Goal: Task Accomplishment & Management: Use online tool/utility

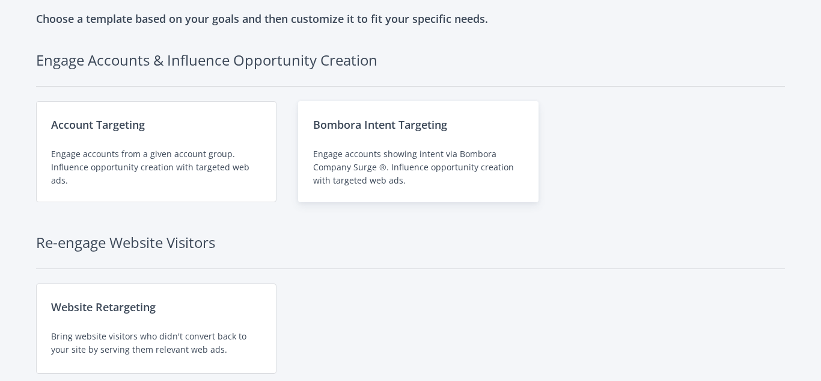
scroll to position [54, 0]
click at [390, 164] on div "Engage accounts showing intent via Bombora Company Surge ®. Influence opportuni…" at bounding box center [418, 167] width 210 height 40
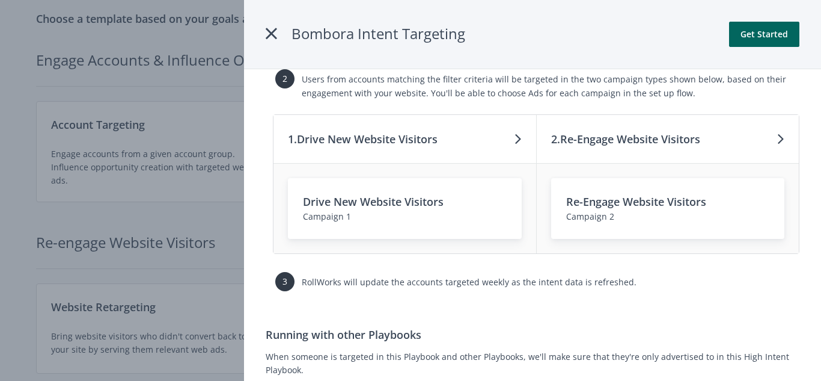
scroll to position [0, 0]
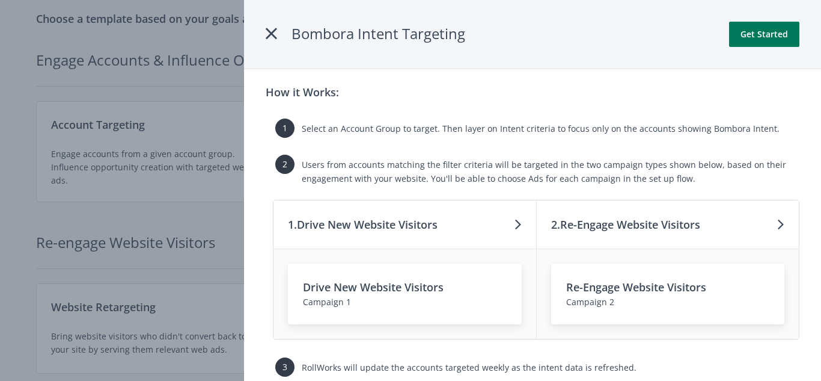
click at [768, 36] on button "Get Started" at bounding box center [764, 34] width 70 height 25
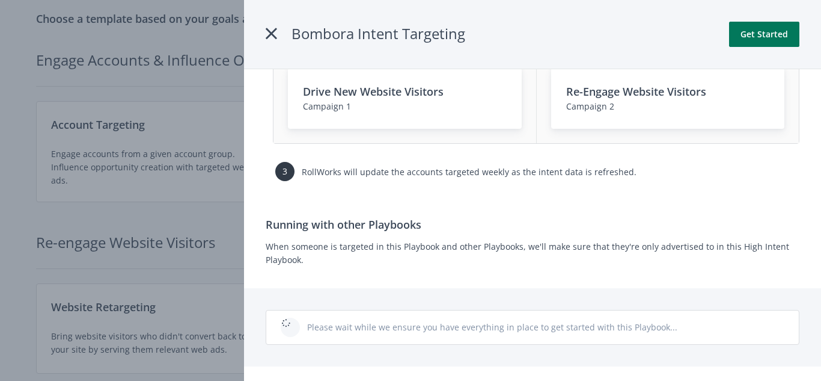
click at [752, 40] on button "Get Started" at bounding box center [764, 34] width 70 height 25
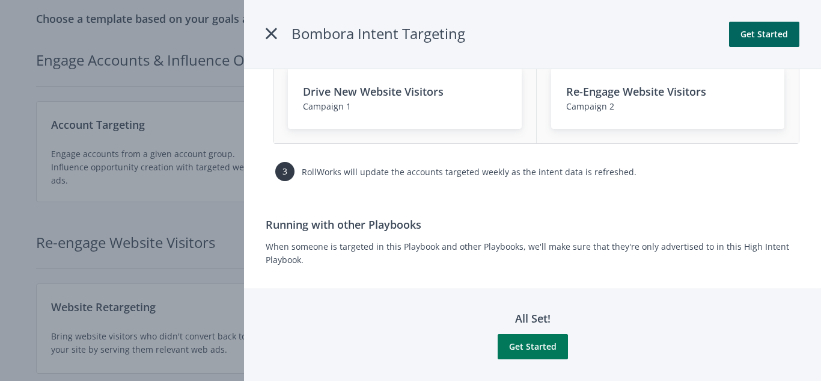
click at [518, 350] on button "Get Started" at bounding box center [533, 346] width 70 height 25
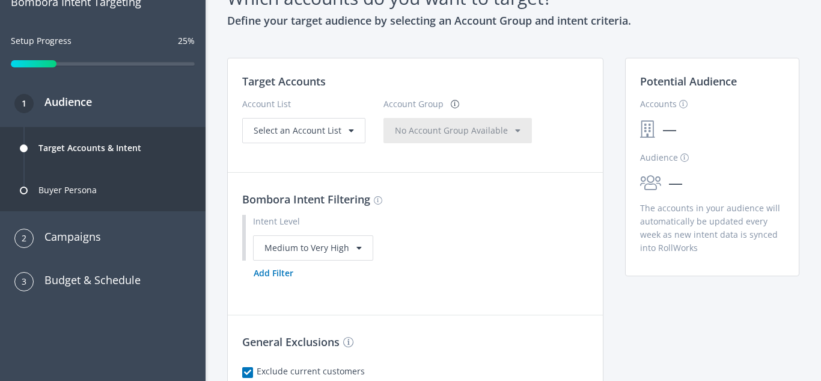
scroll to position [77, 0]
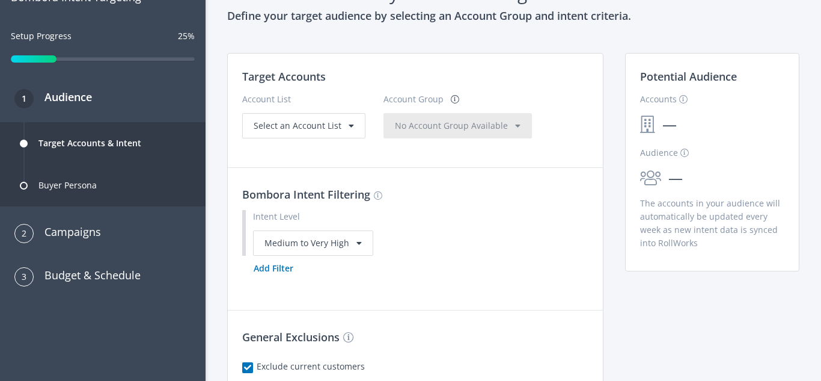
click at [328, 228] on div "Intent Level Medium to Very High" at bounding box center [415, 233] width 347 height 46
click at [331, 251] on div "Medium to Very High" at bounding box center [313, 242] width 120 height 25
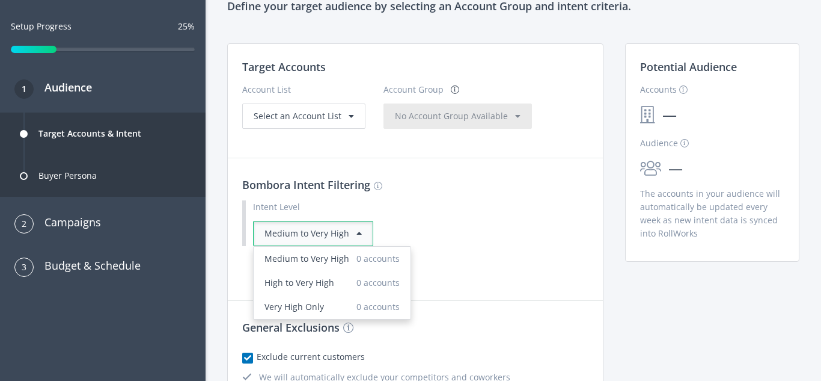
scroll to position [87, 0]
click at [336, 257] on span "Medium to Very High" at bounding box center [307, 258] width 85 height 13
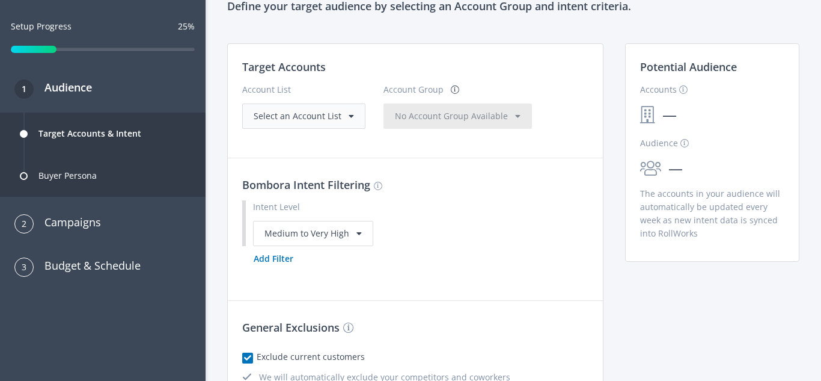
click at [330, 115] on span "Select an Account List" at bounding box center [298, 115] width 88 height 11
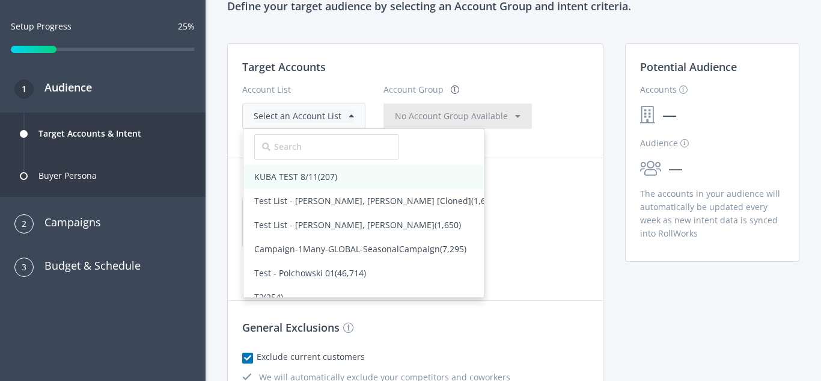
click at [318, 179] on span "(207)" at bounding box center [327, 176] width 19 height 11
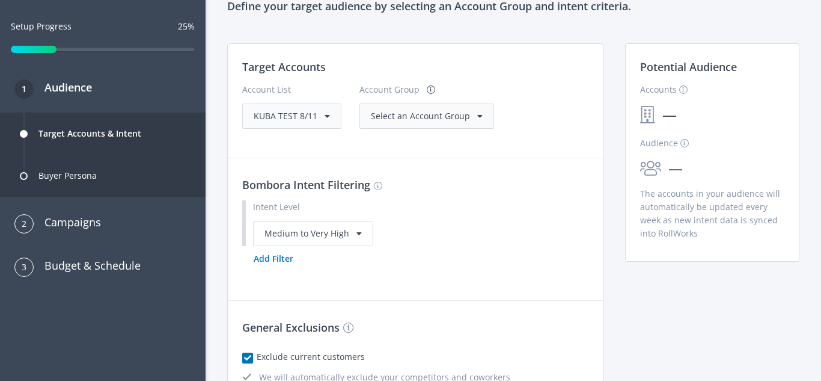
click at [471, 111] on div "Select an Account Group" at bounding box center [427, 115] width 112 height 13
click at [426, 139] on span "(207)" at bounding box center [430, 140] width 19 height 11
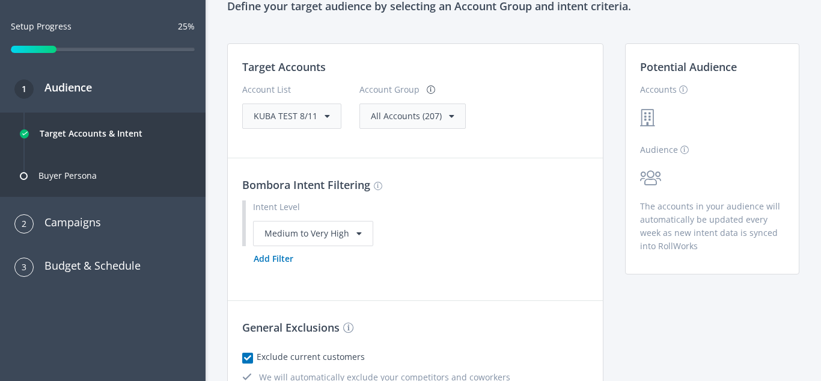
scroll to position [221, 0]
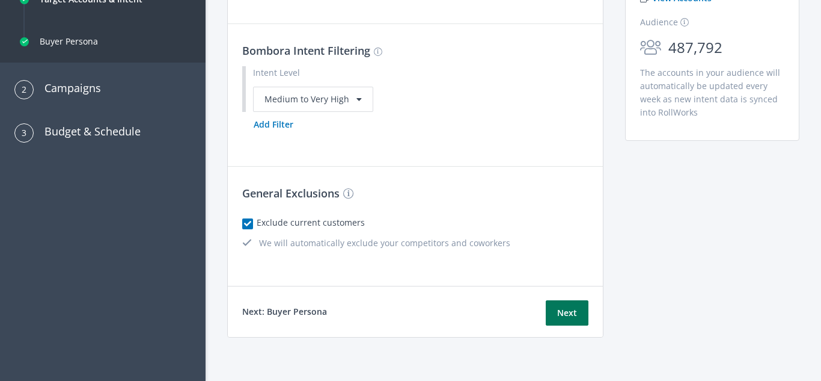
click at [572, 318] on button "Next" at bounding box center [567, 312] width 43 height 25
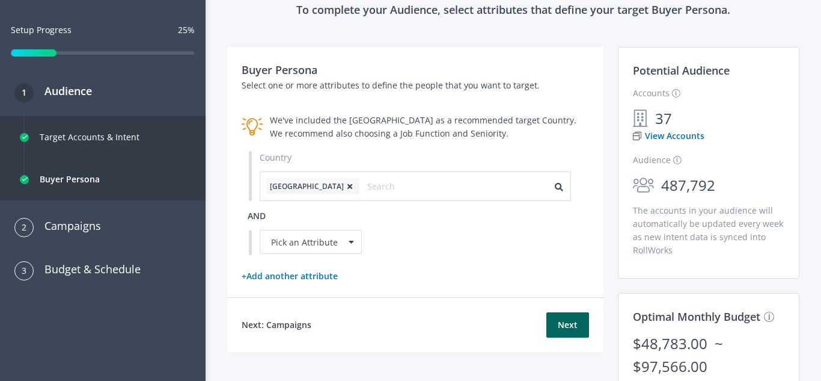
scroll to position [82, 0]
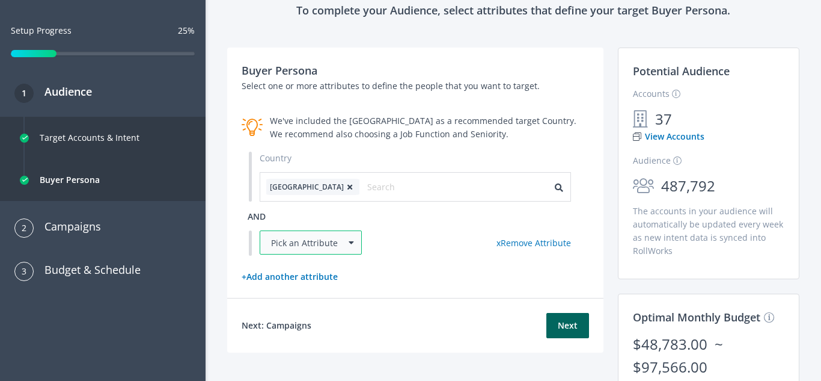
click at [342, 239] on div "Pick an Attribute" at bounding box center [311, 242] width 102 height 24
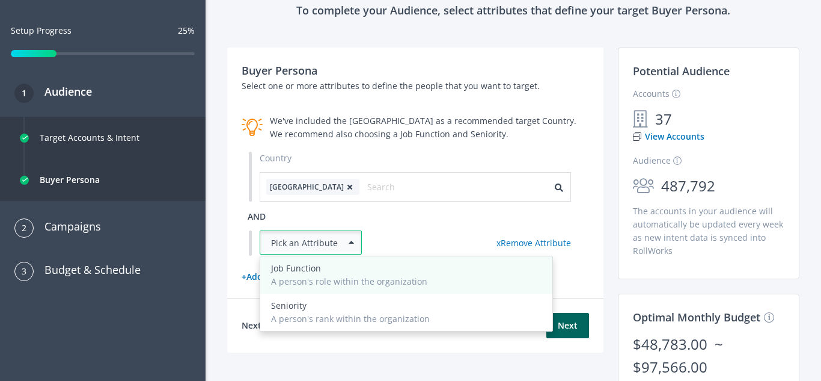
click at [318, 278] on div "A person's role within the organization" at bounding box center [406, 281] width 271 height 13
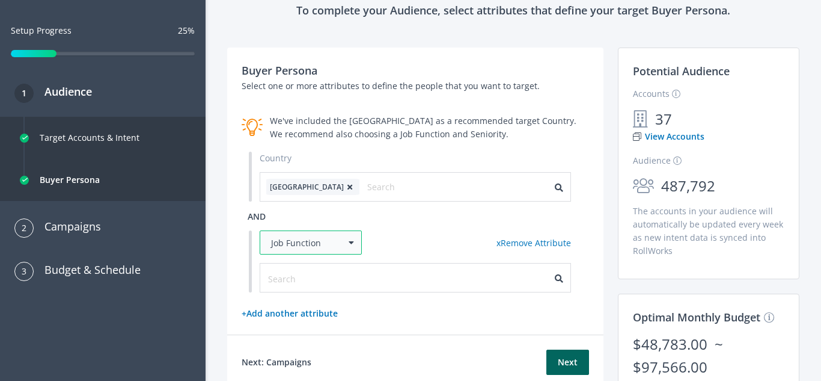
click at [289, 231] on div "Job Function" at bounding box center [311, 242] width 102 height 24
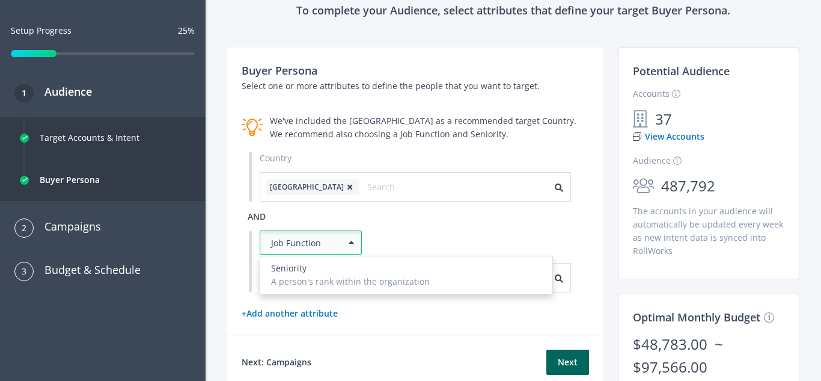
click at [316, 224] on div "Country United States and Job Function Seniority A person's rank within the org…" at bounding box center [416, 222] width 348 height 141
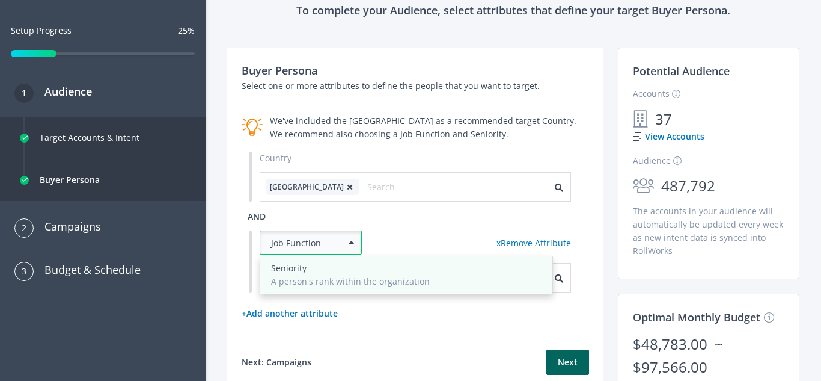
click at [313, 262] on div "Seniority" at bounding box center [406, 268] width 271 height 13
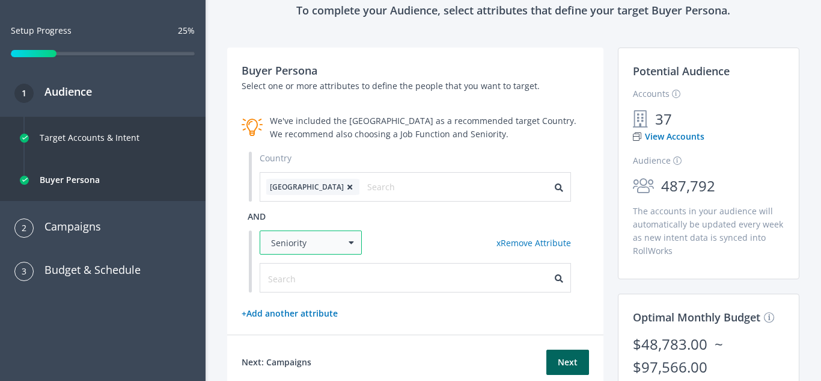
click at [322, 252] on div "Seniority" at bounding box center [311, 242] width 102 height 24
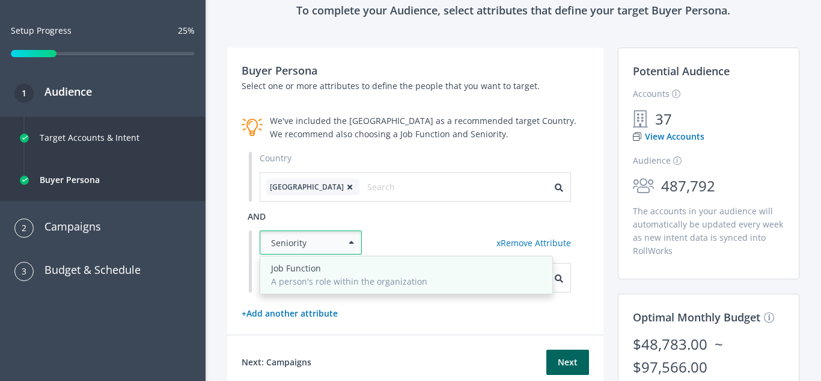
click at [325, 278] on div "A person's role within the organization" at bounding box center [406, 281] width 271 height 13
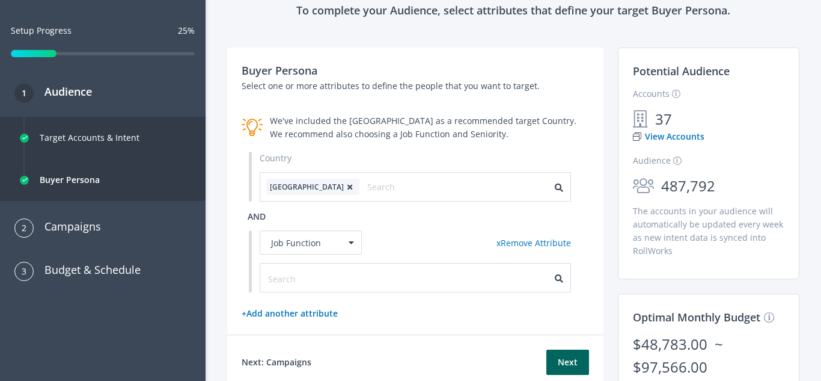
scroll to position [115, 0]
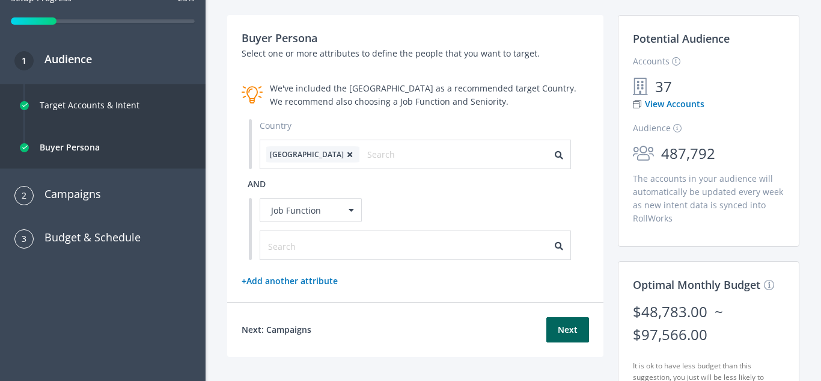
click at [523, 212] on link "x Remove Attribute" at bounding box center [534, 209] width 75 height 11
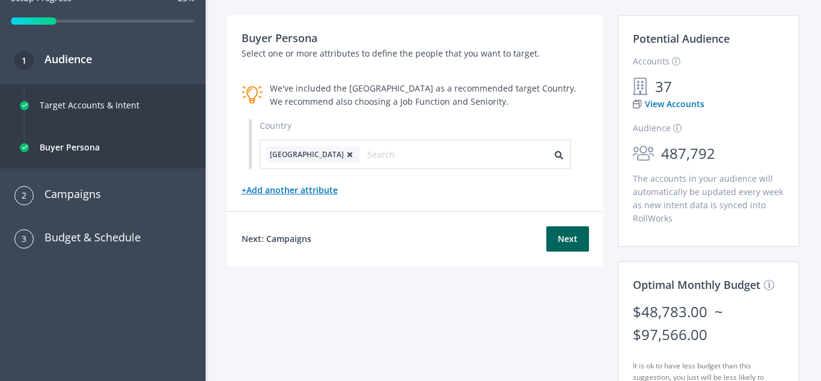
click at [297, 194] on link "+ Add another attribute" at bounding box center [290, 189] width 96 height 11
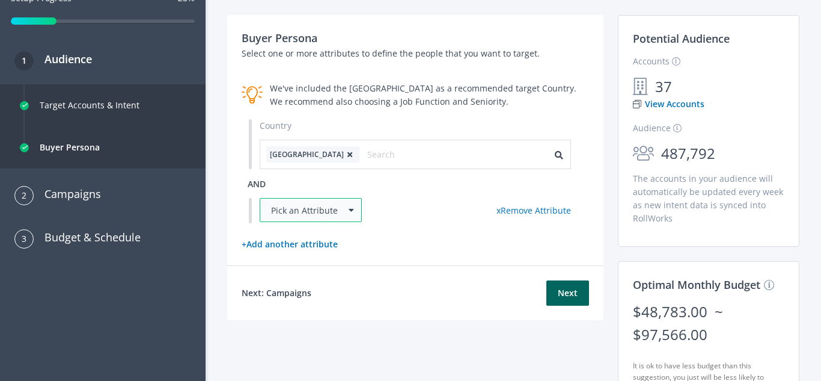
click at [297, 199] on div "Pick an Attribute" at bounding box center [311, 210] width 102 height 24
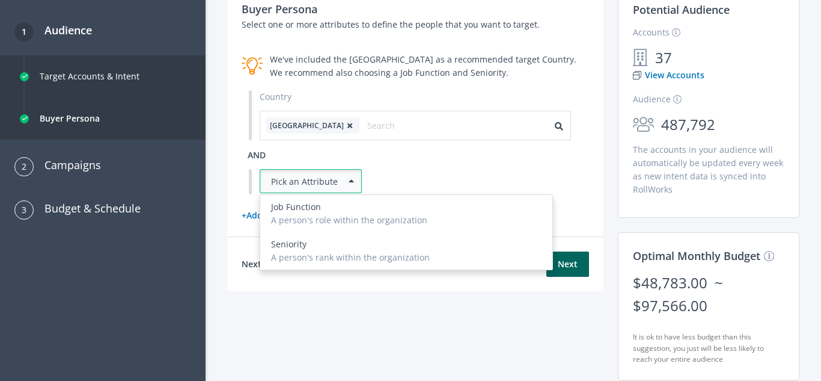
scroll to position [144, 0]
click at [587, 230] on div "Buyer Persona Select one or more attributes to define the people that you want …" at bounding box center [415, 111] width 377 height 251
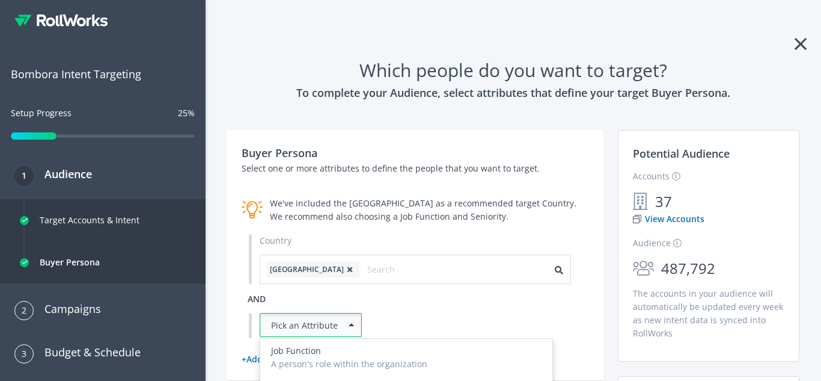
scroll to position [172, 0]
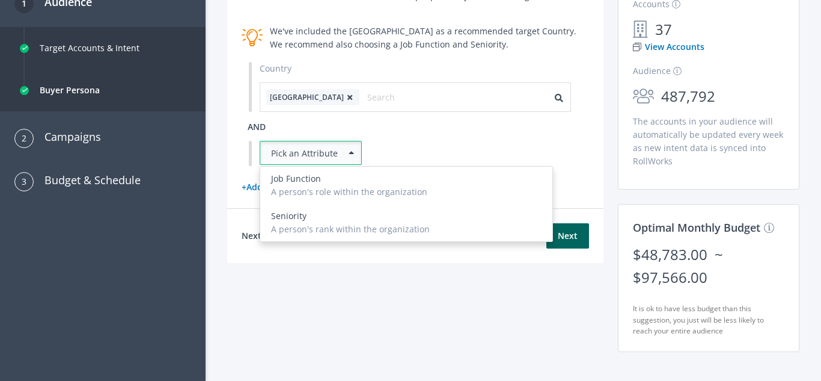
click at [485, 122] on div "Country United States and Pick an Attribute Job Function A person's role within…" at bounding box center [416, 114] width 348 height 105
click at [559, 234] on button "Next" at bounding box center [568, 235] width 43 height 25
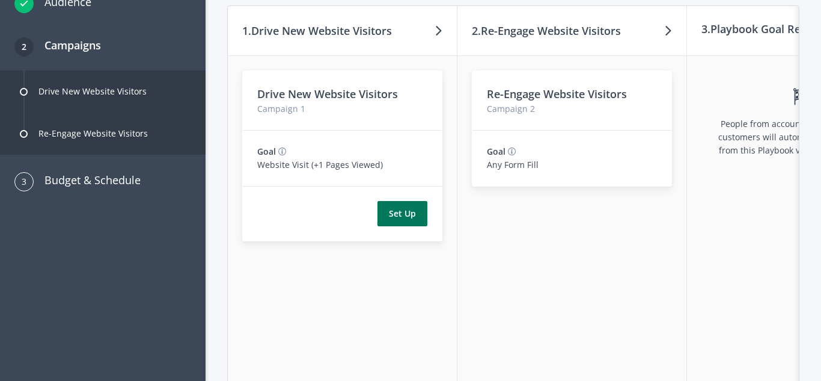
click at [416, 212] on button "Set Up" at bounding box center [403, 213] width 50 height 25
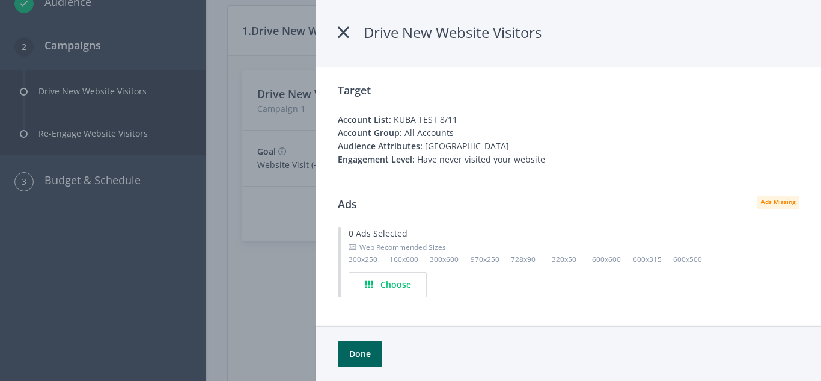
scroll to position [52, 0]
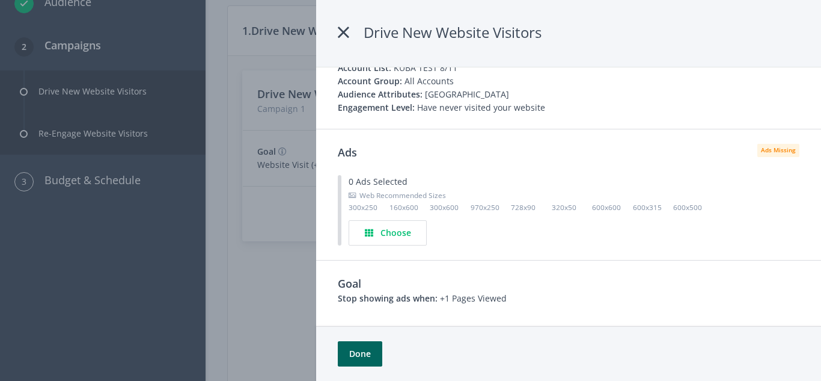
click at [344, 34] on icon at bounding box center [343, 33] width 11 height 22
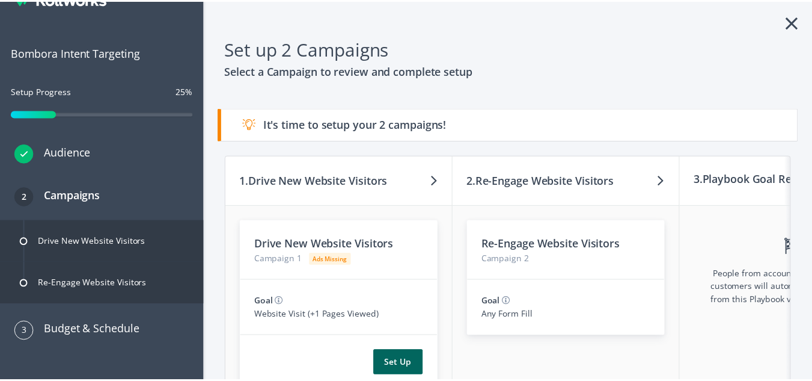
scroll to position [0, 0]
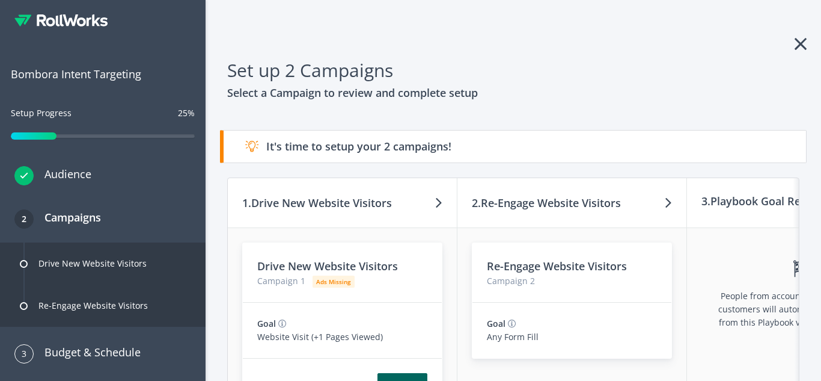
click at [795, 43] on icon at bounding box center [801, 43] width 12 height 19
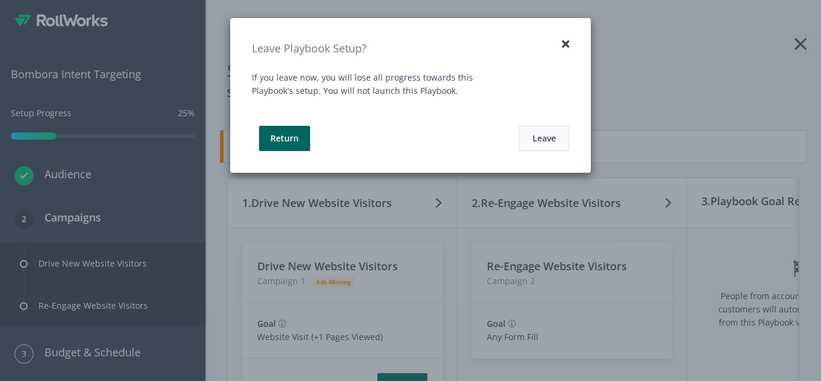
click at [541, 139] on button "Leave" at bounding box center [544, 138] width 51 height 25
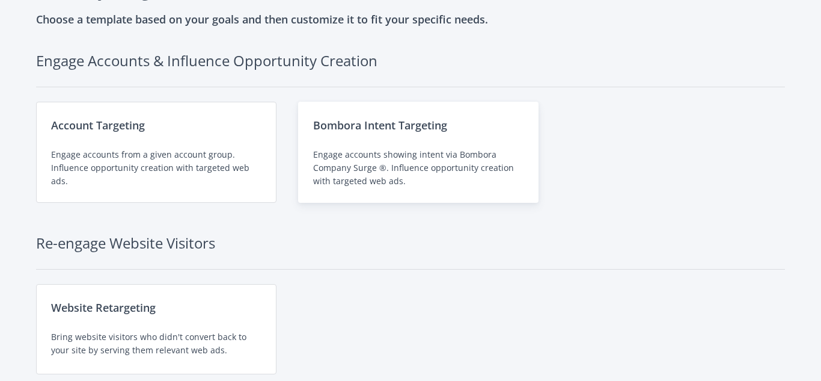
scroll to position [76, 0]
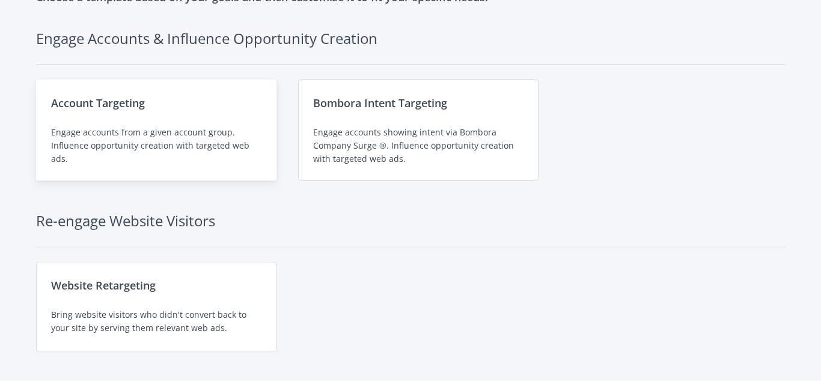
click at [237, 159] on div "Engage accounts from a given account group. Influence opportunity creation with…" at bounding box center [156, 146] width 210 height 40
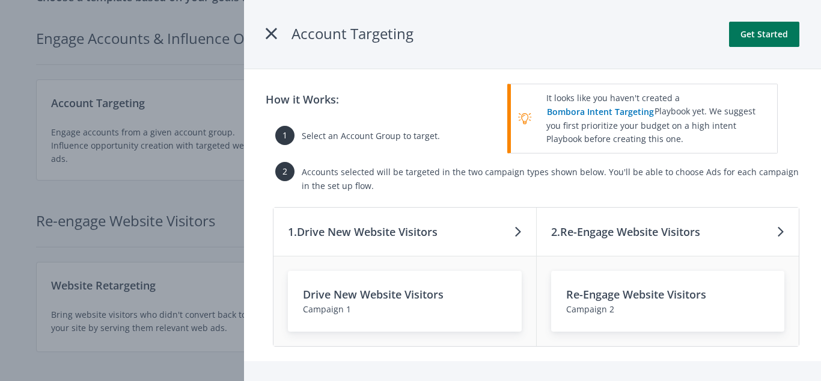
click at [772, 37] on button "Get Started" at bounding box center [764, 34] width 70 height 25
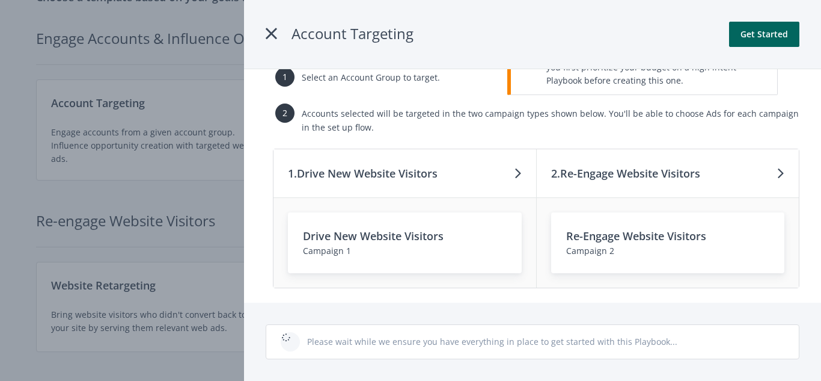
scroll to position [0, 0]
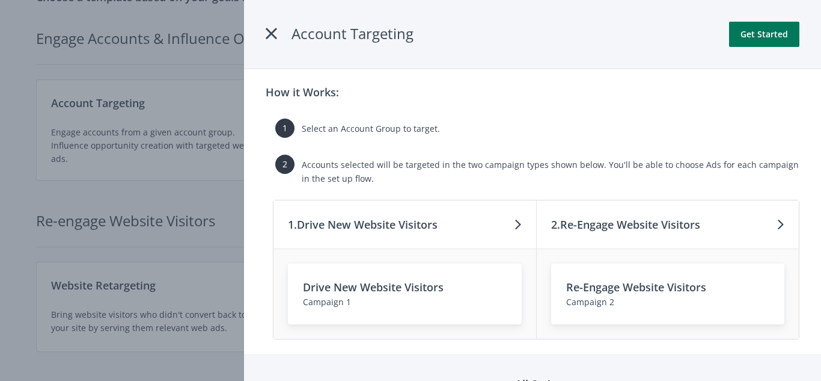
click at [750, 43] on button "Get Started" at bounding box center [764, 34] width 70 height 25
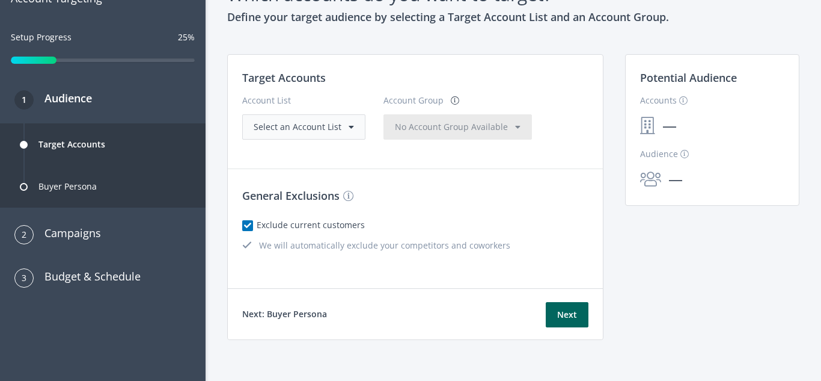
click at [323, 119] on div "Select an Account List" at bounding box center [303, 126] width 123 height 25
drag, startPoint x: 308, startPoint y: 149, endPoint x: 319, endPoint y: 131, distance: 20.5
click at [319, 131] on div "Target Accounts Account List Select an Account List Account Group No Account Gr…" at bounding box center [416, 104] width 376 height 99
click at [319, 131] on span "Select an Account List" at bounding box center [298, 126] width 88 height 11
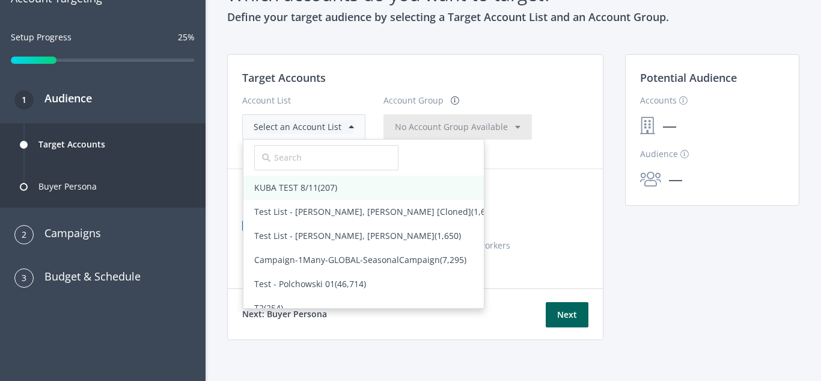
click at [290, 189] on span "KUBA TEST 8/11 (207)" at bounding box center [295, 187] width 83 height 11
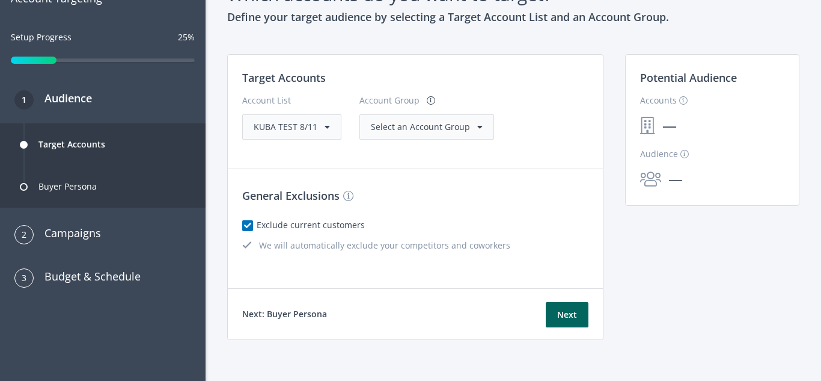
click at [441, 123] on span "Select an Account Group" at bounding box center [420, 126] width 99 height 11
click at [426, 148] on span "(207)" at bounding box center [430, 151] width 19 height 11
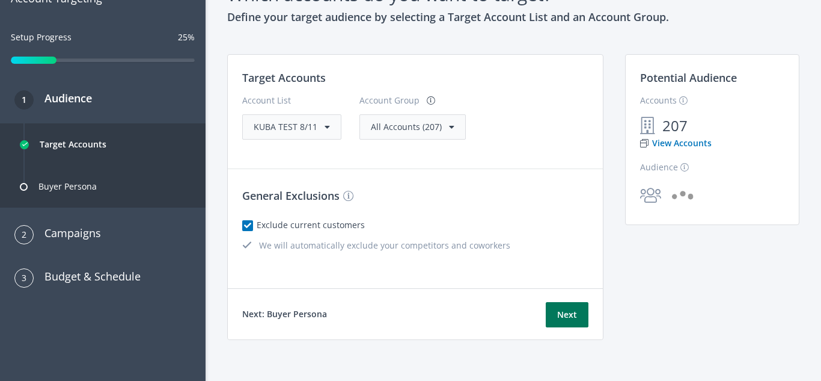
drag, startPoint x: 516, startPoint y: 317, endPoint x: 573, endPoint y: 320, distance: 57.2
click at [573, 320] on div "Next: Buyer Persona Next" at bounding box center [416, 313] width 376 height 51
click at [573, 320] on button "Next" at bounding box center [567, 314] width 43 height 25
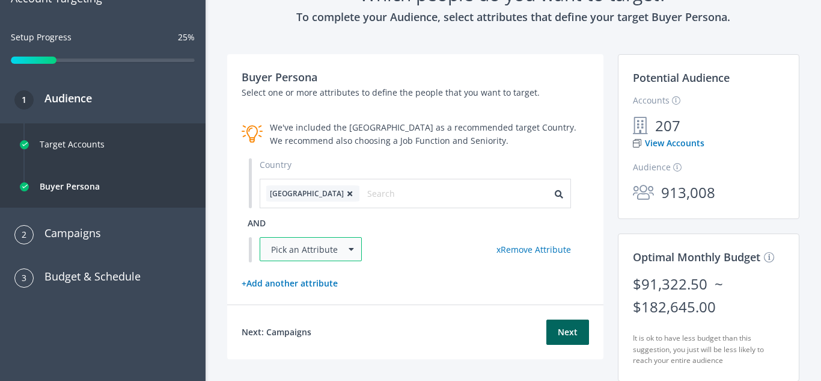
click at [307, 245] on div "Pick an Attribute" at bounding box center [311, 249] width 102 height 24
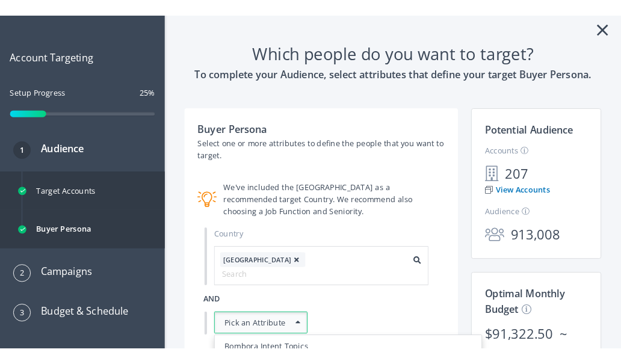
scroll to position [24, 0]
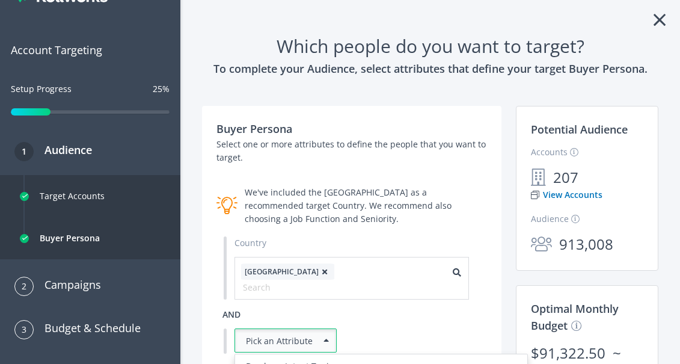
drag, startPoint x: 645, startPoint y: 0, endPoint x: 442, endPoint y: 109, distance: 230.8
click at [442, 109] on div "Buyer Persona Select one or more attributes to define the people that you want …" at bounding box center [351, 251] width 299 height 290
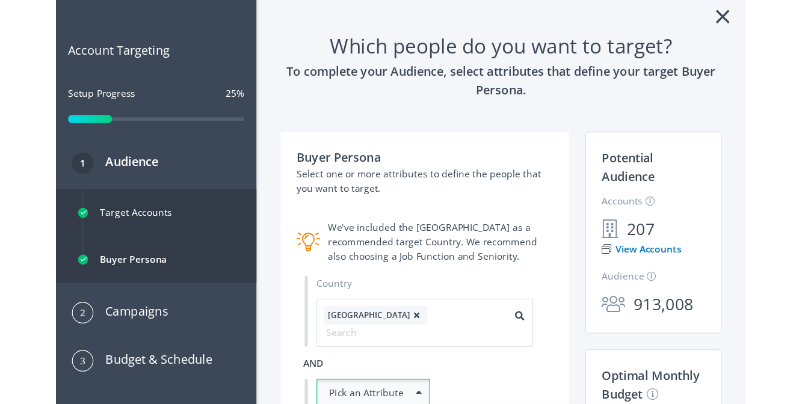
scroll to position [0, 0]
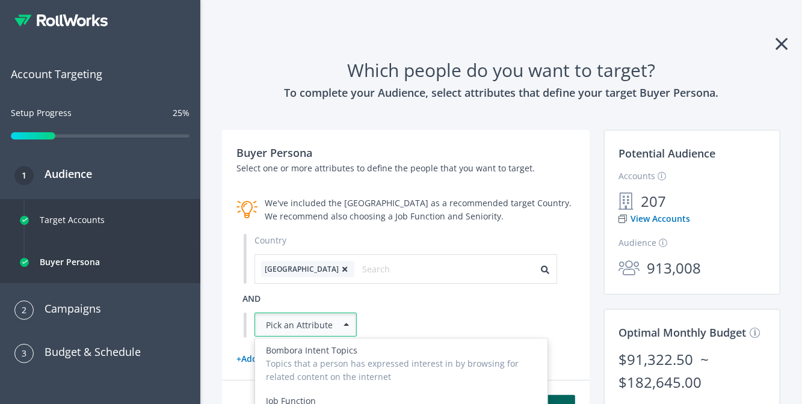
drag, startPoint x: 663, startPoint y: 0, endPoint x: 490, endPoint y: 91, distance: 195.5
click at [490, 91] on h3 "To complete your Audience, select attributes that define your target Buyer Pers…" at bounding box center [501, 92] width 558 height 17
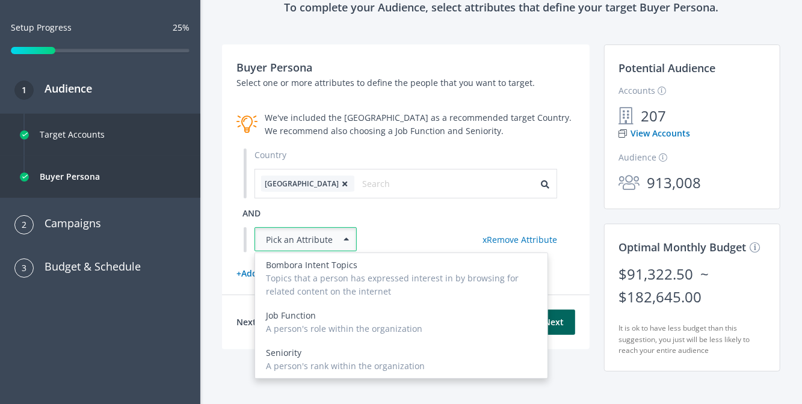
scroll to position [88, 0]
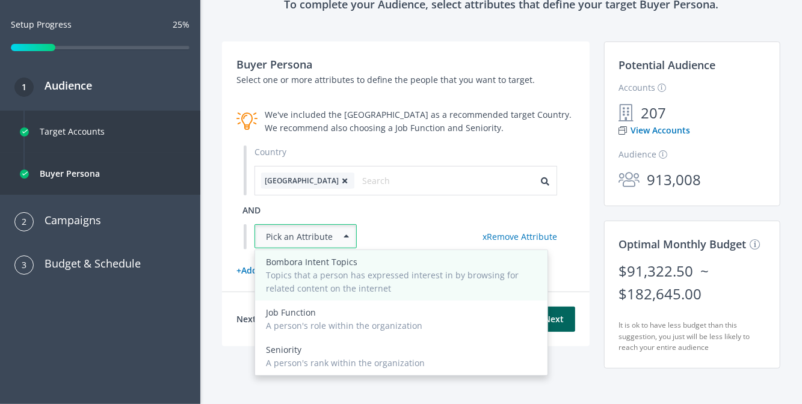
click at [510, 275] on div "Topics that a person has expressed interest in by browsing for related content …" at bounding box center [401, 282] width 271 height 26
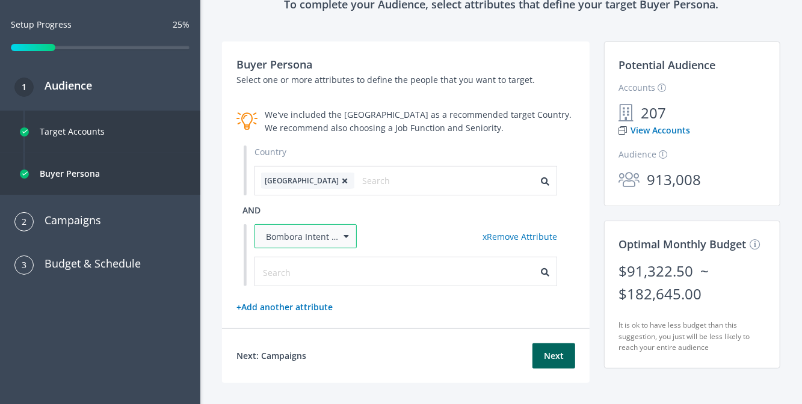
click at [345, 241] on div "Bombora Intent Topics" at bounding box center [305, 236] width 102 height 24
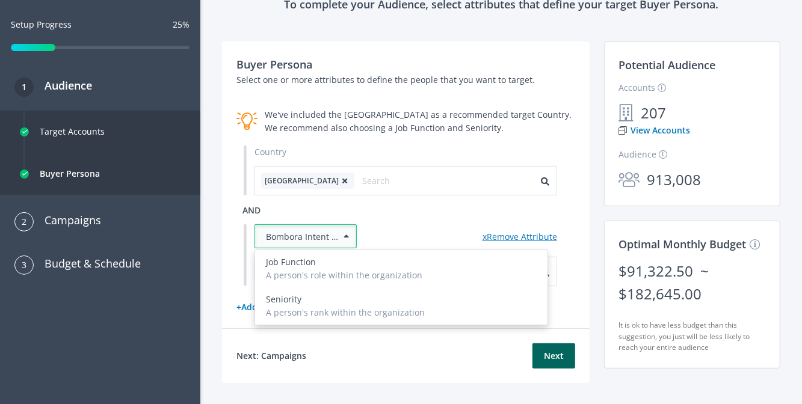
click at [512, 236] on link "x Remove Attribute" at bounding box center [519, 236] width 75 height 11
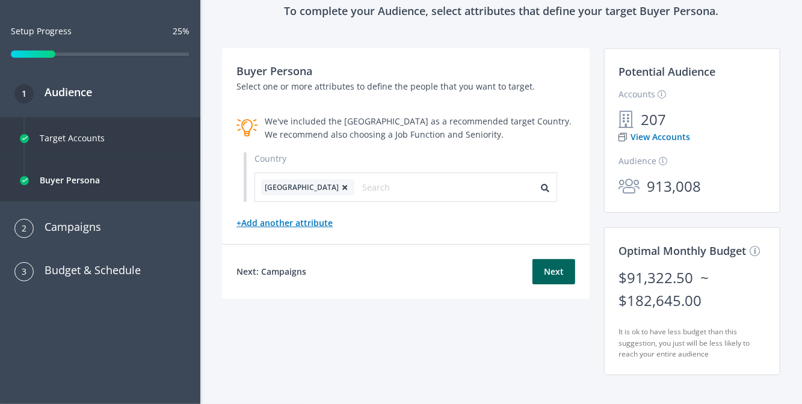
click at [296, 224] on link "+ Add another attribute" at bounding box center [284, 222] width 96 height 11
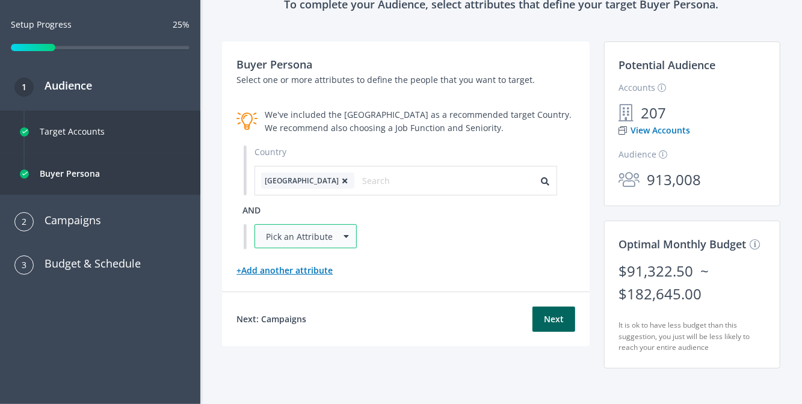
click at [296, 224] on div "Pick an Attribute" at bounding box center [305, 236] width 102 height 24
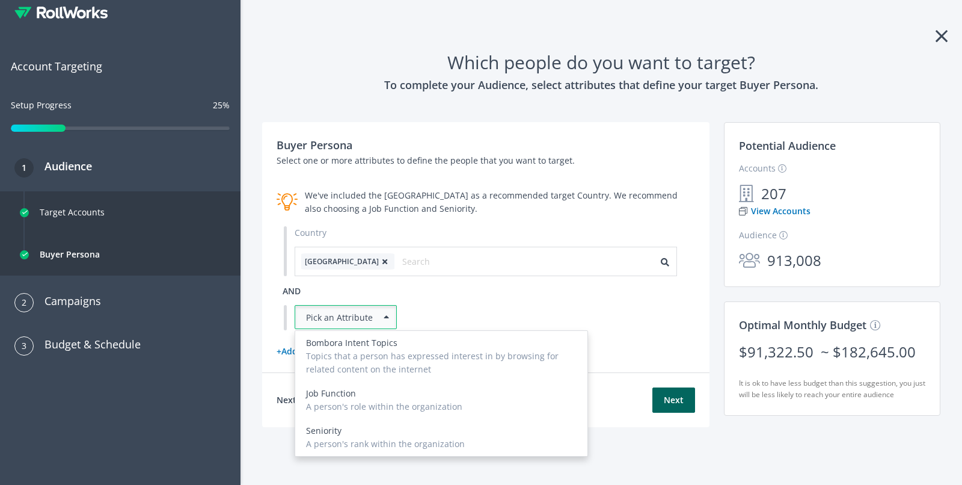
scroll to position [8, 0]
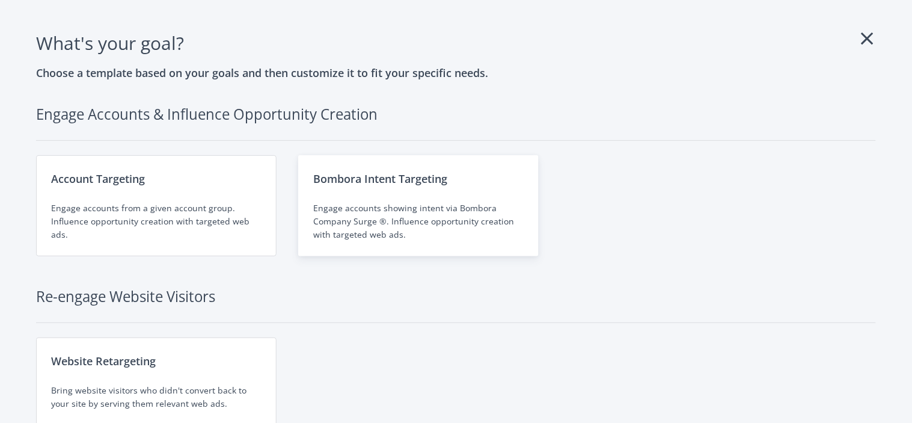
click at [362, 191] on div "Bombora Intent Targeting Engage accounts showing intent via Bombora Company Sur…" at bounding box center [418, 205] width 241 height 101
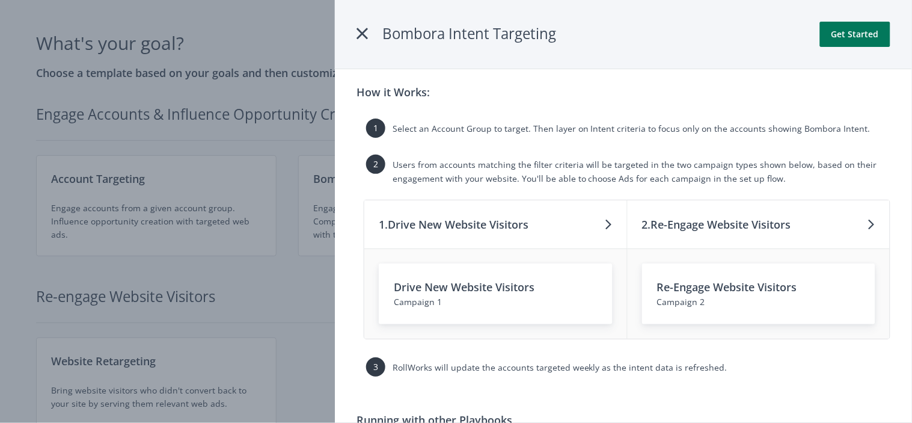
click at [865, 40] on button "Get Started" at bounding box center [855, 34] width 70 height 25
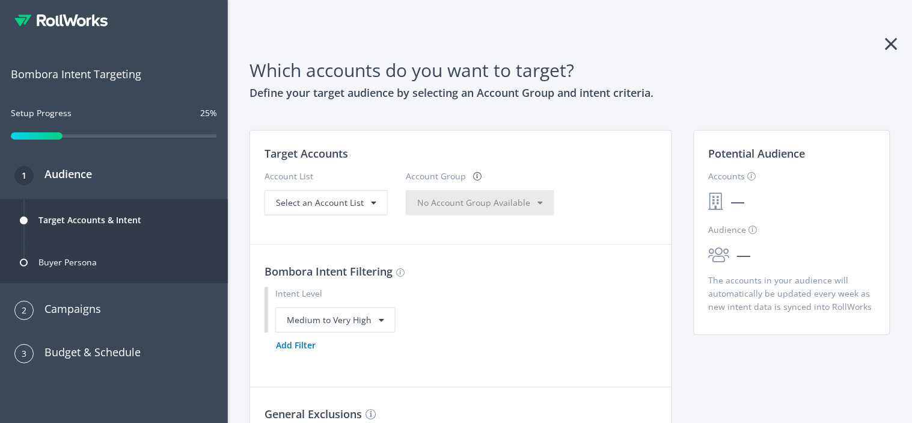
click at [117, 265] on div "Buyer Persona" at bounding box center [114, 262] width 228 height 42
click at [330, 194] on div "Select an Account List" at bounding box center [326, 202] width 123 height 25
click at [328, 210] on div "Select an Account List" at bounding box center [326, 202] width 123 height 25
click at [322, 208] on div "Select an Account List" at bounding box center [326, 202] width 100 height 13
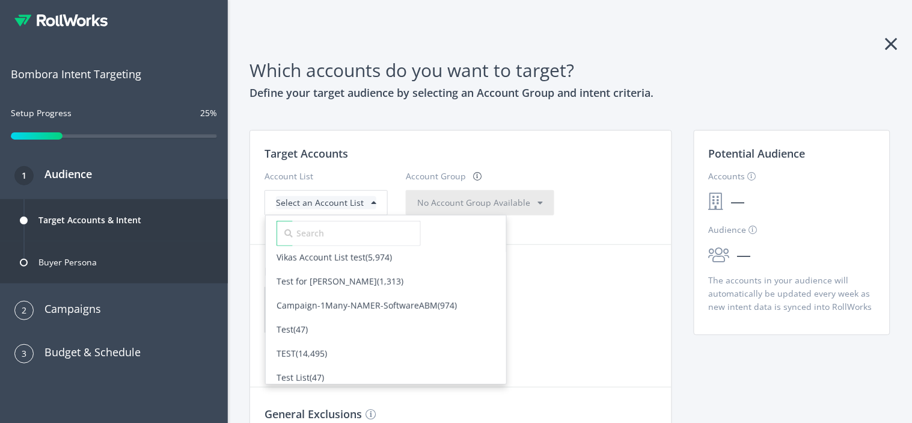
scroll to position [199, 0]
click at [334, 326] on div "Test (47)" at bounding box center [386, 328] width 219 height 13
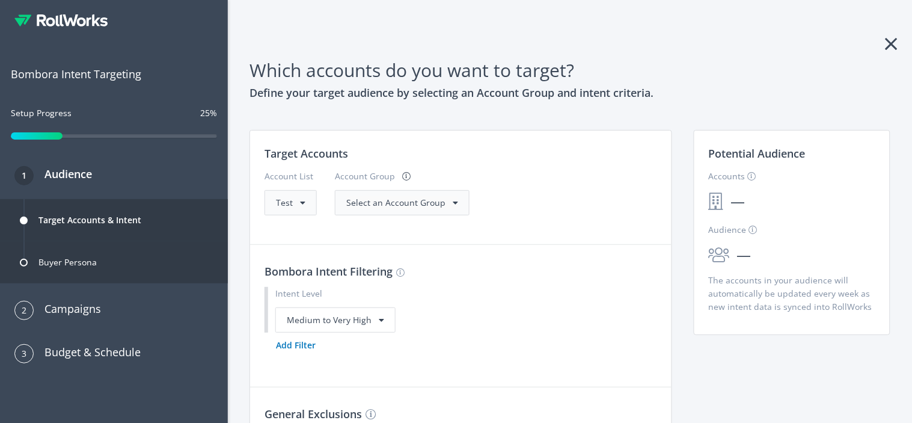
click at [419, 202] on span "Select an Account Group" at bounding box center [395, 202] width 99 height 11
click at [387, 233] on div "All Accounts (47)" at bounding box center [379, 227] width 64 height 13
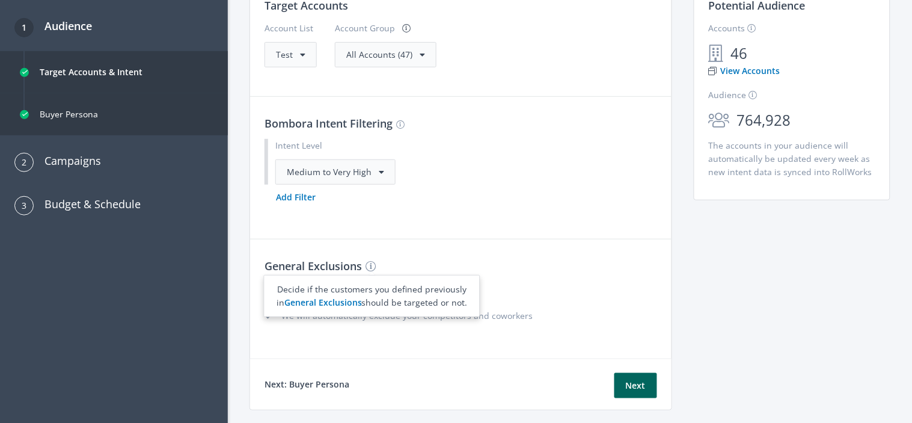
scroll to position [147, 0]
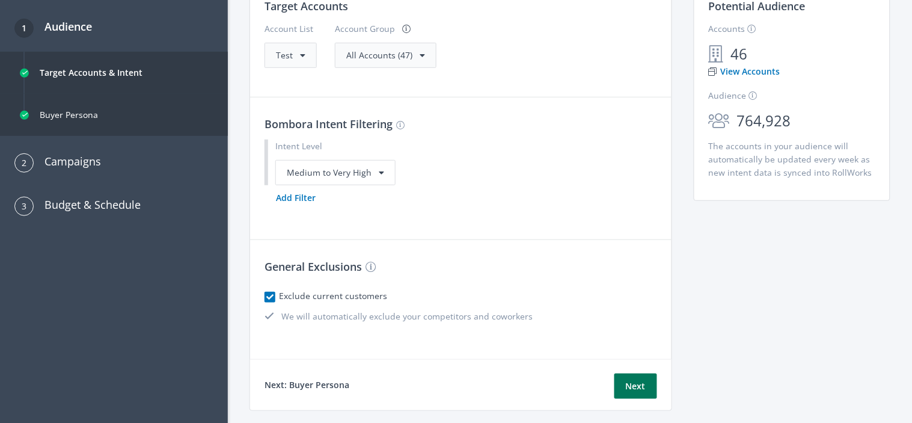
click at [628, 385] on button "Next" at bounding box center [636, 385] width 43 height 25
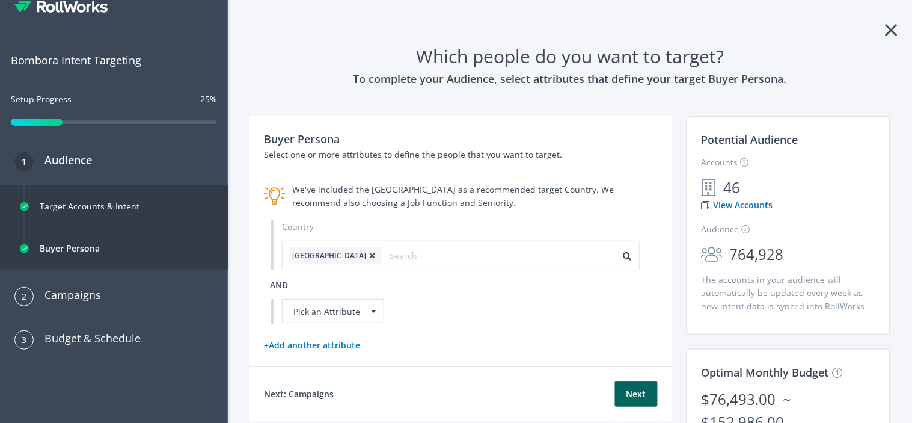
scroll to position [15, 0]
click at [325, 313] on div "Pick an Attribute" at bounding box center [333, 310] width 102 height 24
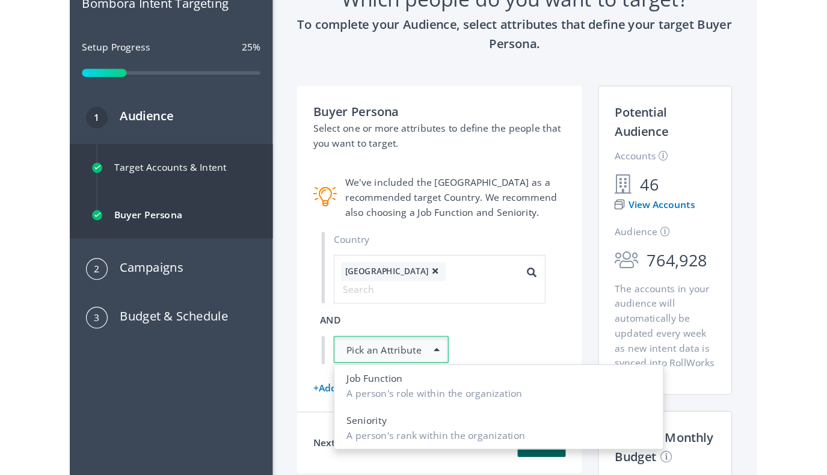
scroll to position [0, 0]
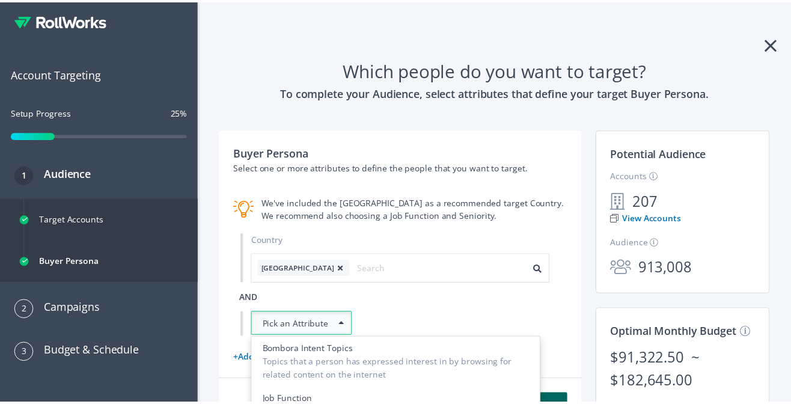
scroll to position [8, 0]
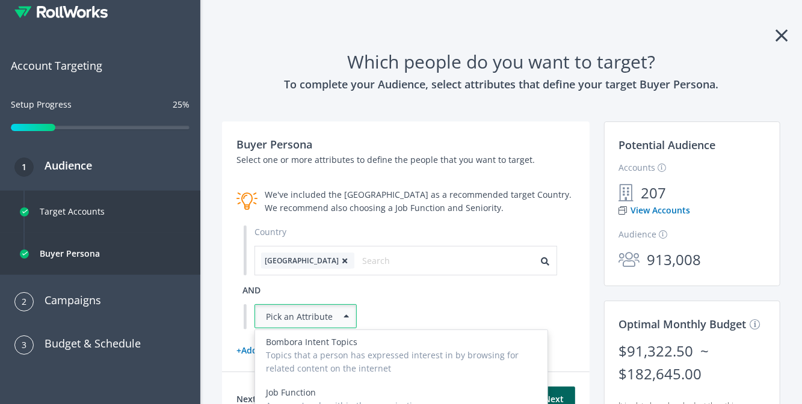
click at [775, 30] on icon at bounding box center [781, 35] width 12 height 19
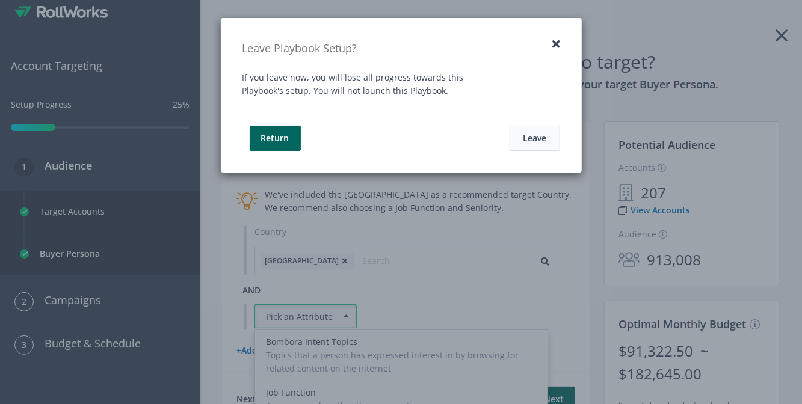
click at [532, 127] on button "Leave" at bounding box center [534, 138] width 51 height 25
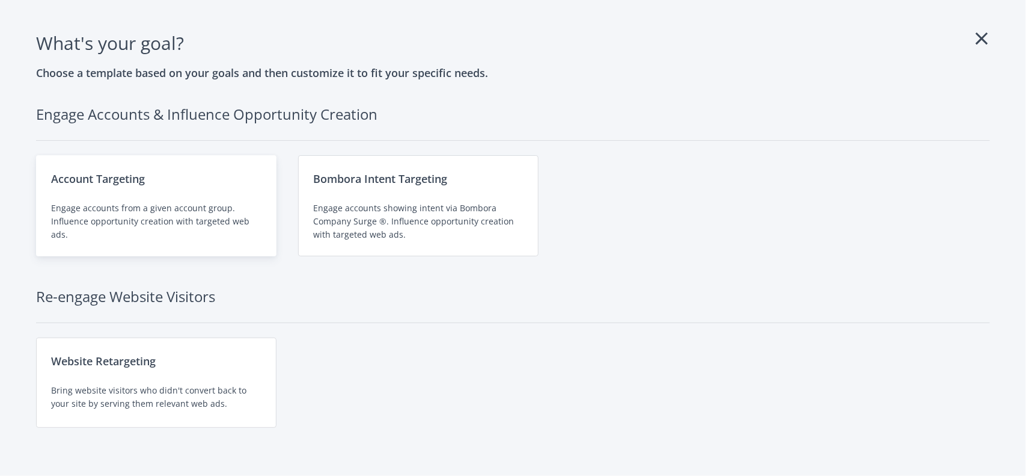
click at [222, 227] on div "Engage accounts from a given account group. Influence opportunity creation with…" at bounding box center [156, 221] width 210 height 40
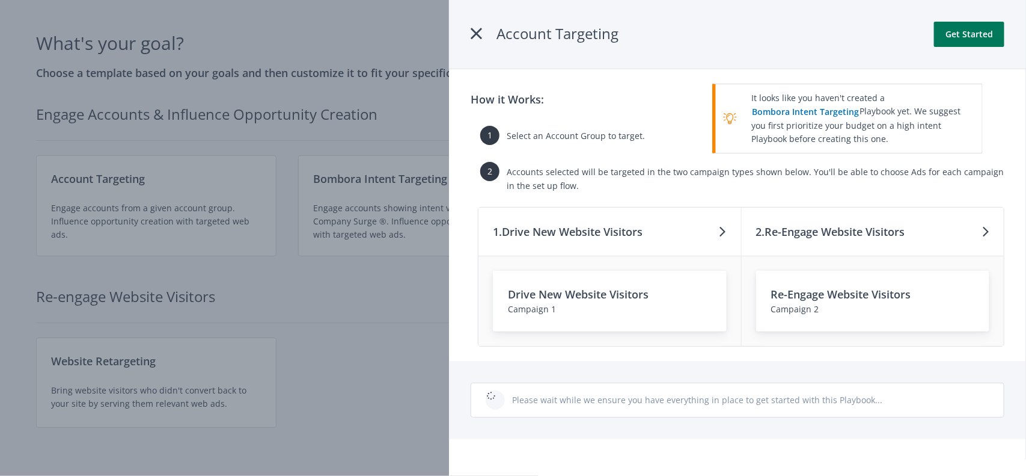
click at [975, 43] on button "Get Started" at bounding box center [969, 34] width 70 height 25
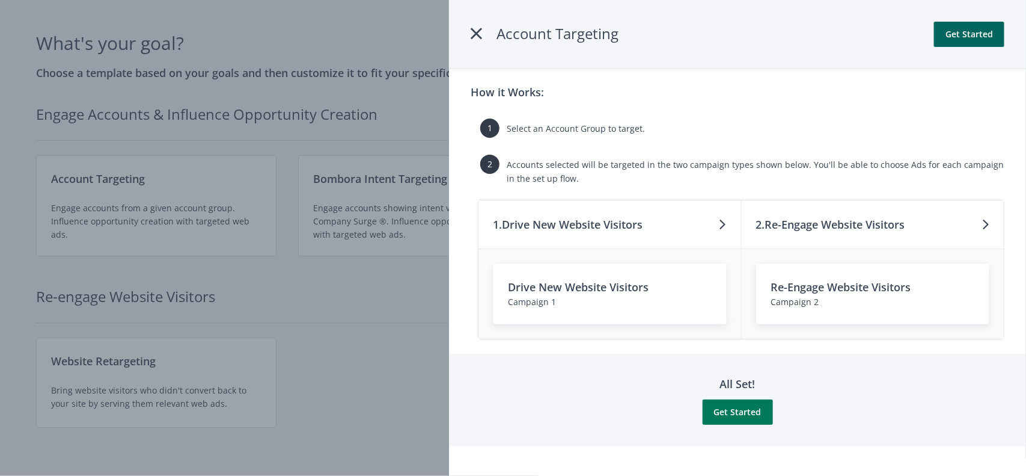
click at [743, 414] on button "Get Started" at bounding box center [738, 411] width 70 height 25
